Goal: Task Accomplishment & Management: Manage account settings

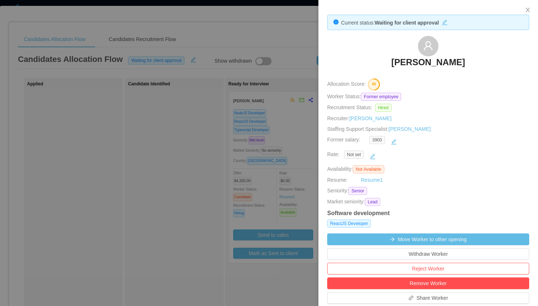
scroll to position [22, 0]
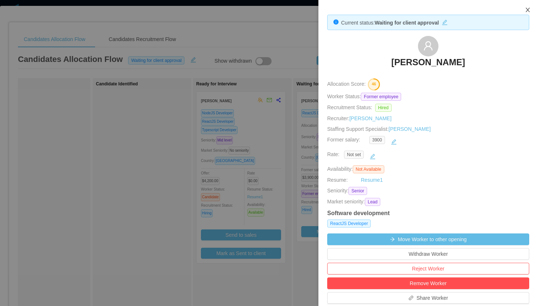
click at [529, 8] on icon "icon: close" at bounding box center [528, 10] width 6 height 6
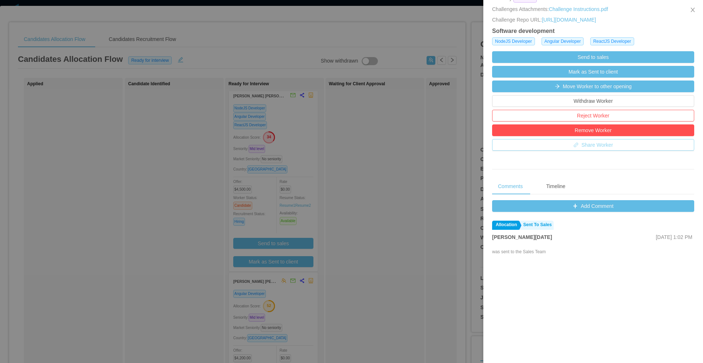
scroll to position [197, 0]
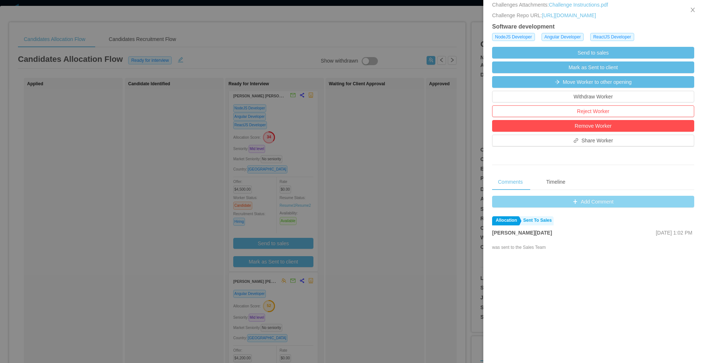
click at [585, 208] on button "Add Comment" at bounding box center [593, 202] width 202 height 12
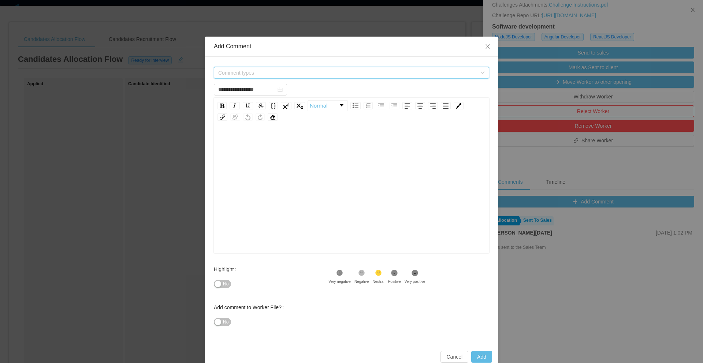
click at [262, 70] on span "Comment types" at bounding box center [347, 72] width 259 height 7
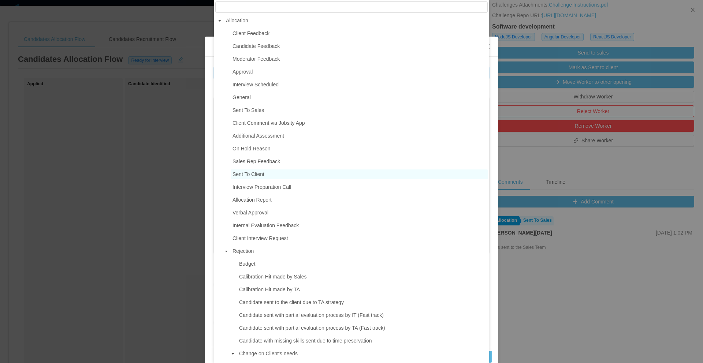
click at [253, 177] on span "Sent To Client" at bounding box center [249, 174] width 32 height 6
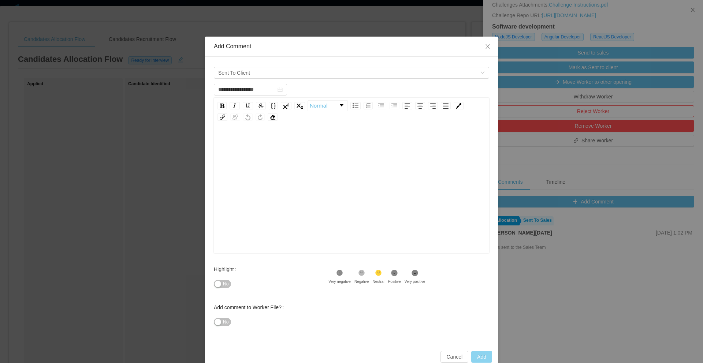
click at [483, 353] on button "Add" at bounding box center [481, 357] width 21 height 12
type input "**********"
click at [315, 165] on div "rdw-editor" at bounding box center [352, 200] width 264 height 128
copy span "**********"
click at [484, 359] on button "Add" at bounding box center [481, 357] width 21 height 12
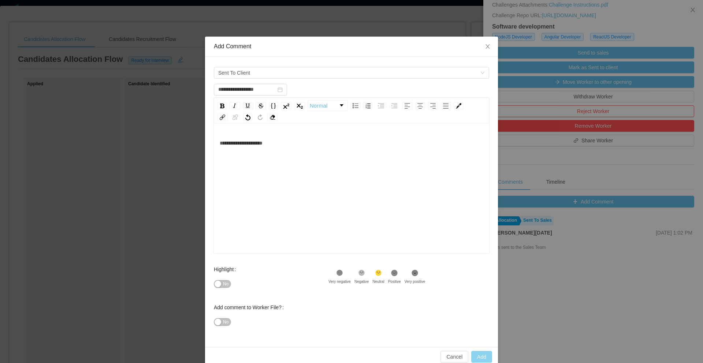
type input "**********"
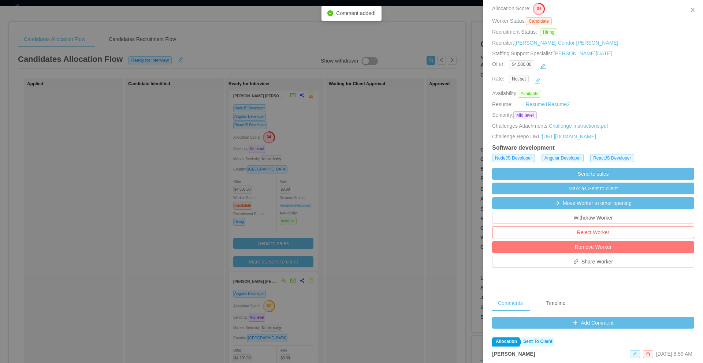
scroll to position [0, 0]
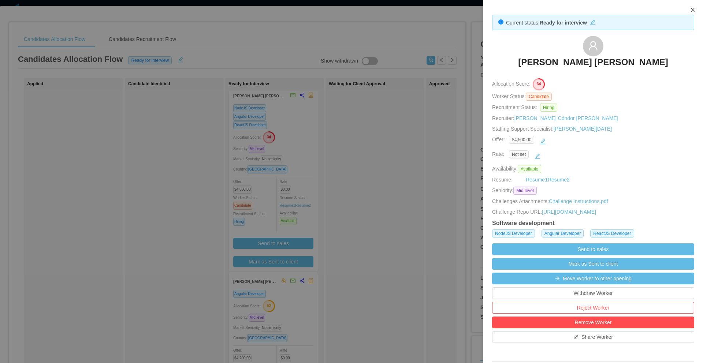
click at [695, 10] on icon "icon: close" at bounding box center [693, 10] width 6 height 6
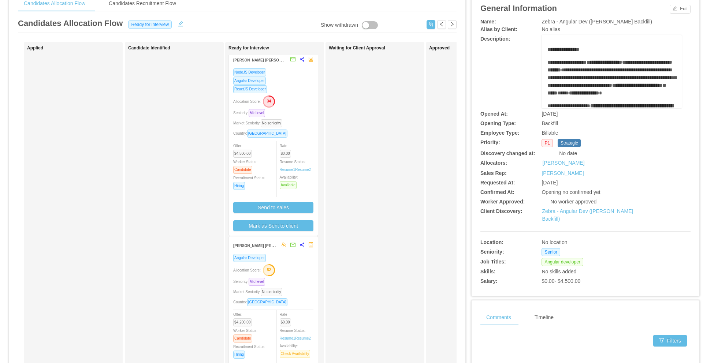
scroll to position [56, 0]
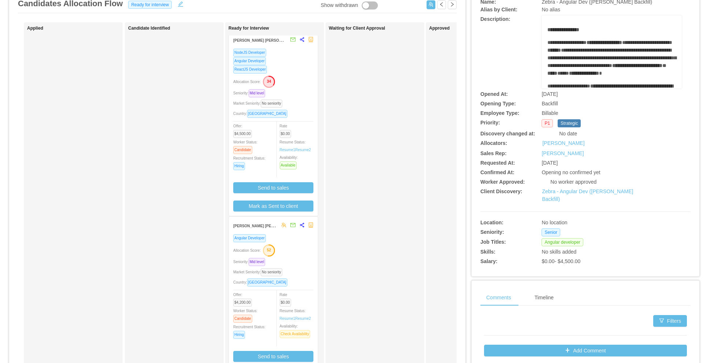
click at [293, 252] on div "Allocation Score: 52" at bounding box center [273, 250] width 80 height 12
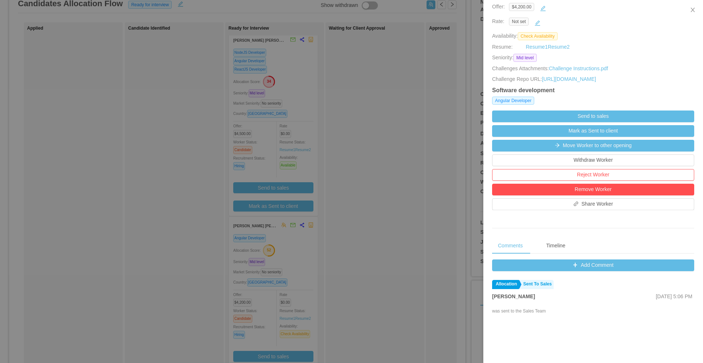
scroll to position [153, 0]
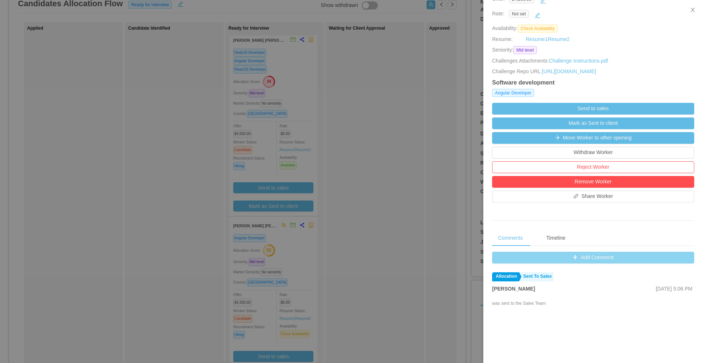
click at [579, 253] on button "Add Comment" at bounding box center [593, 258] width 202 height 12
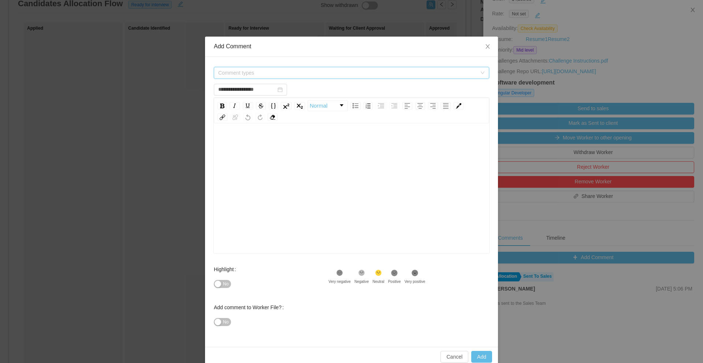
click at [285, 70] on span "Comment types" at bounding box center [347, 72] width 259 height 7
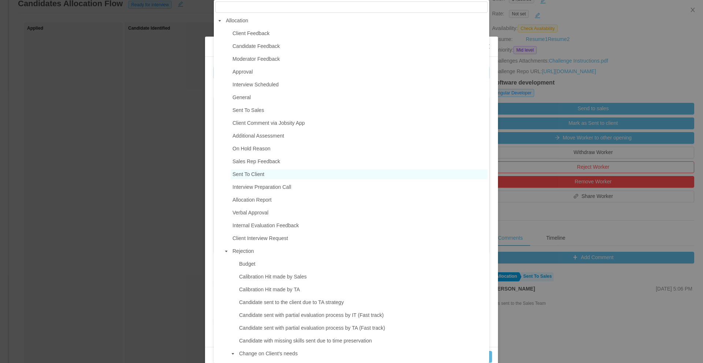
click at [261, 177] on span "Sent To Client" at bounding box center [249, 174] width 32 height 6
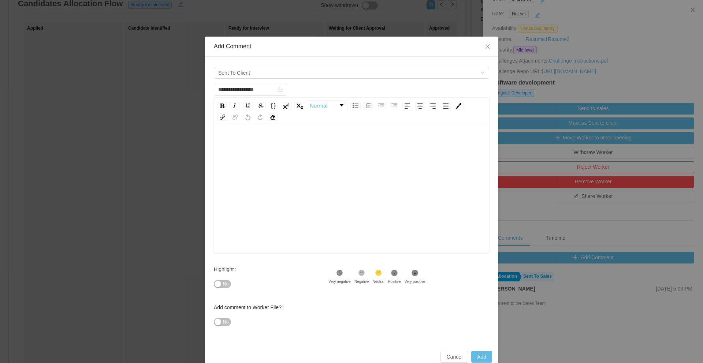
click at [292, 169] on div "rdw-editor" at bounding box center [352, 200] width 264 height 128
type input "**********"
click at [484, 354] on button "Add" at bounding box center [481, 357] width 21 height 12
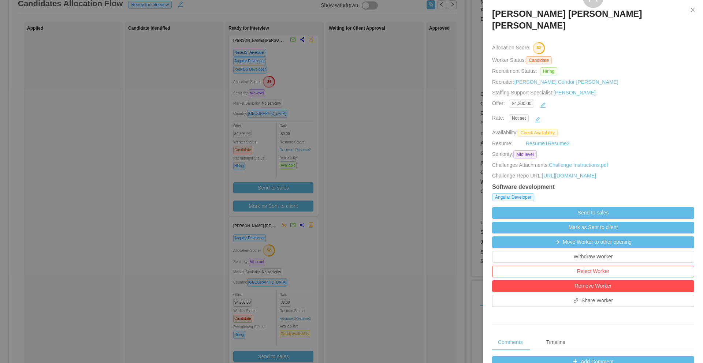
scroll to position [47, 0]
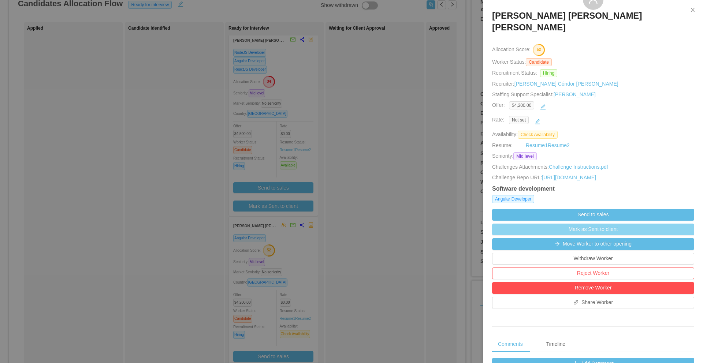
click at [603, 227] on button "Mark as Sent to client" at bounding box center [593, 230] width 202 height 12
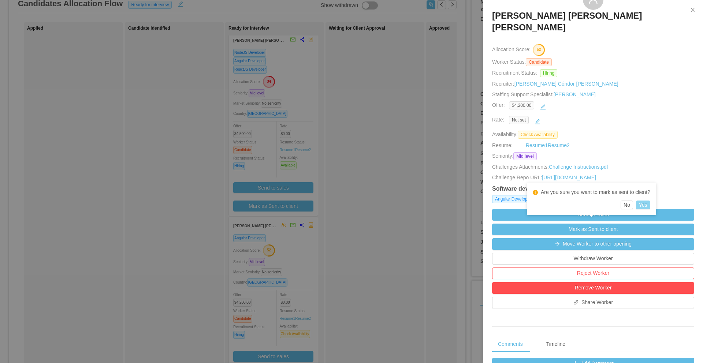
click at [650, 203] on button "Yes" at bounding box center [643, 205] width 14 height 9
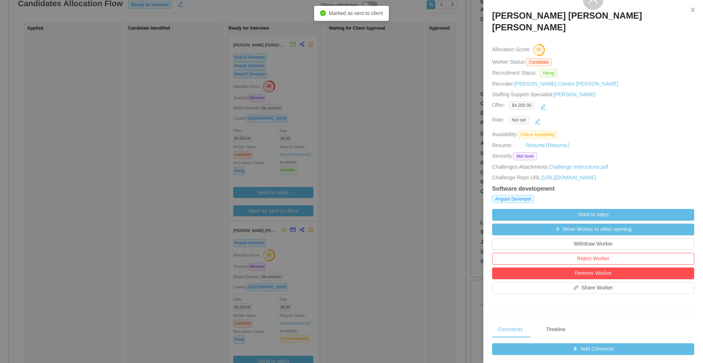
scroll to position [0, 0]
click at [695, 10] on icon "icon: close" at bounding box center [693, 10] width 6 height 6
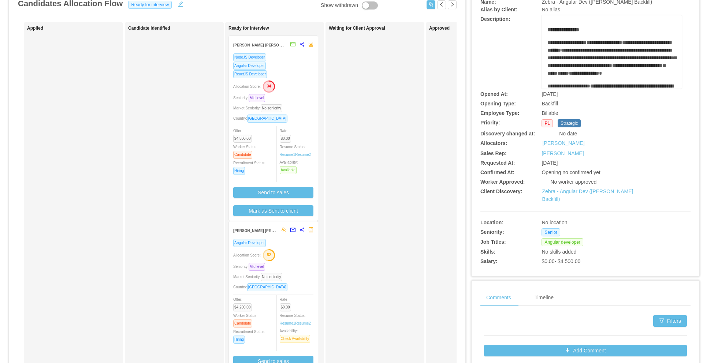
click at [300, 105] on div "Market Seniority: No seniority" at bounding box center [273, 108] width 80 height 8
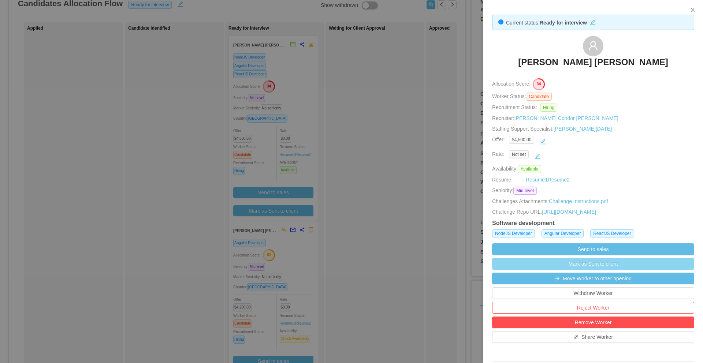
click at [582, 270] on button "Mark as Sent to client" at bounding box center [593, 264] width 202 height 12
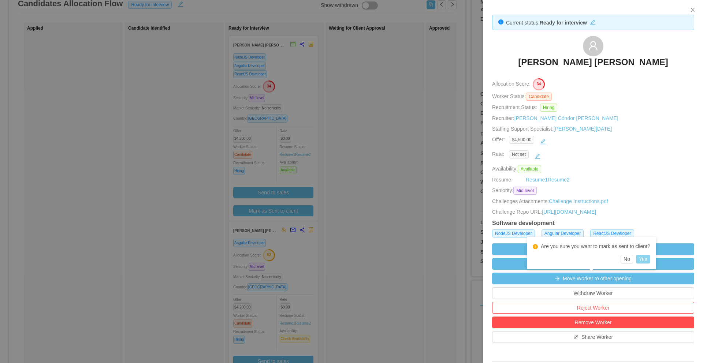
click at [649, 260] on button "Yes" at bounding box center [643, 259] width 14 height 9
